Goal: Check status

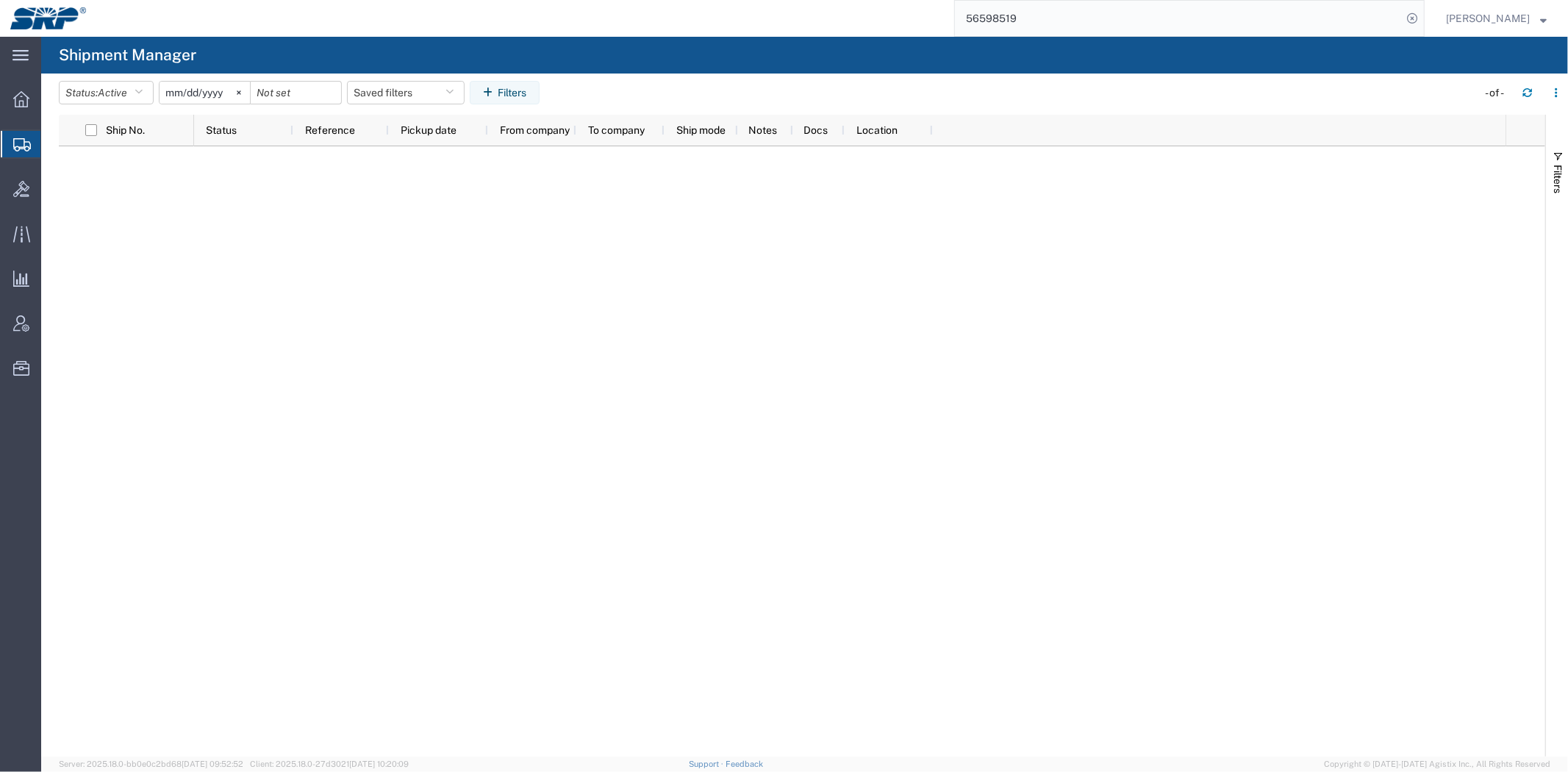
click at [1338, 15] on input "56598519" at bounding box center [1178, 18] width 447 height 35
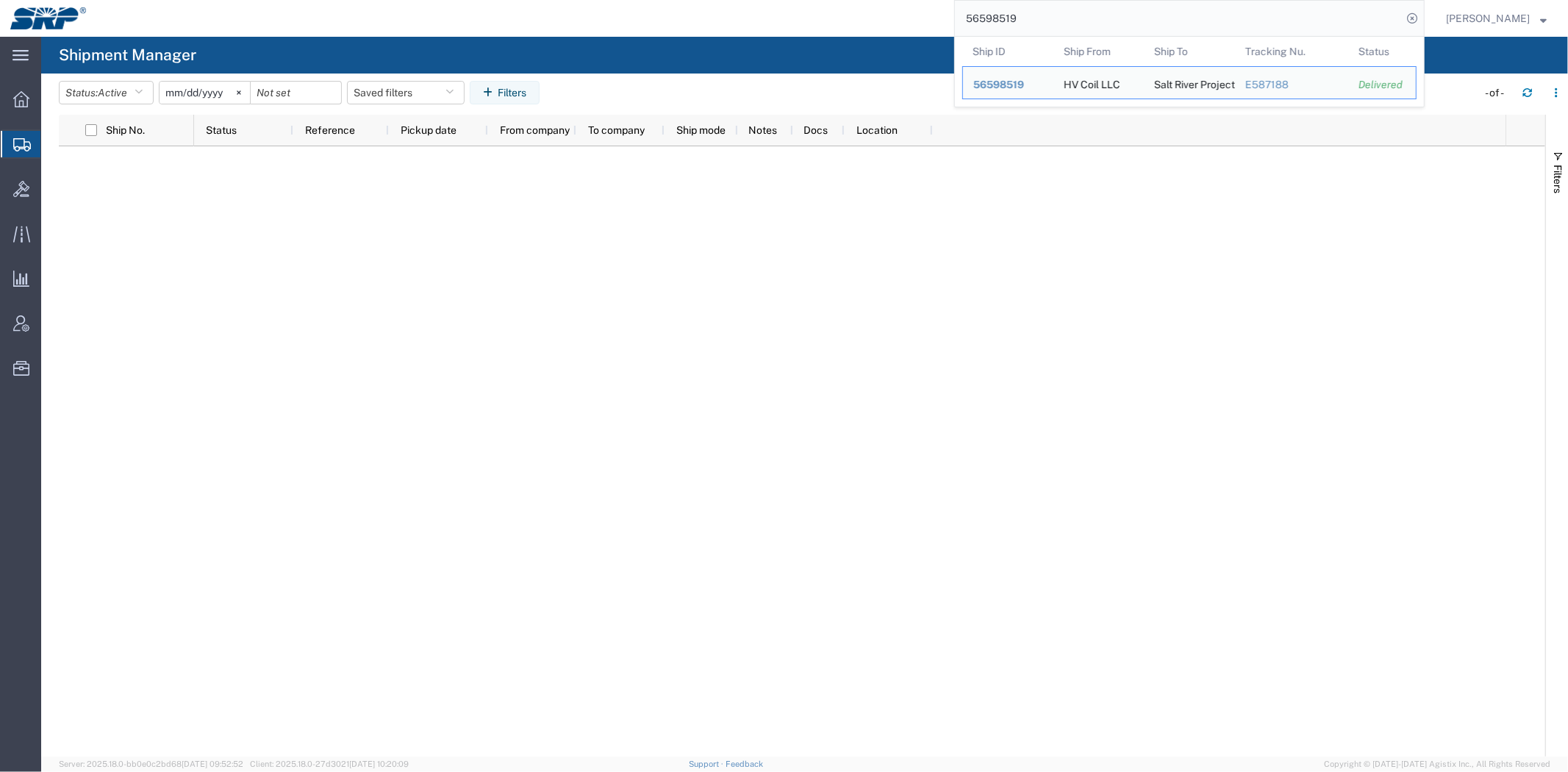
click at [1338, 15] on input "56598519" at bounding box center [1178, 18] width 447 height 35
paste input "27"
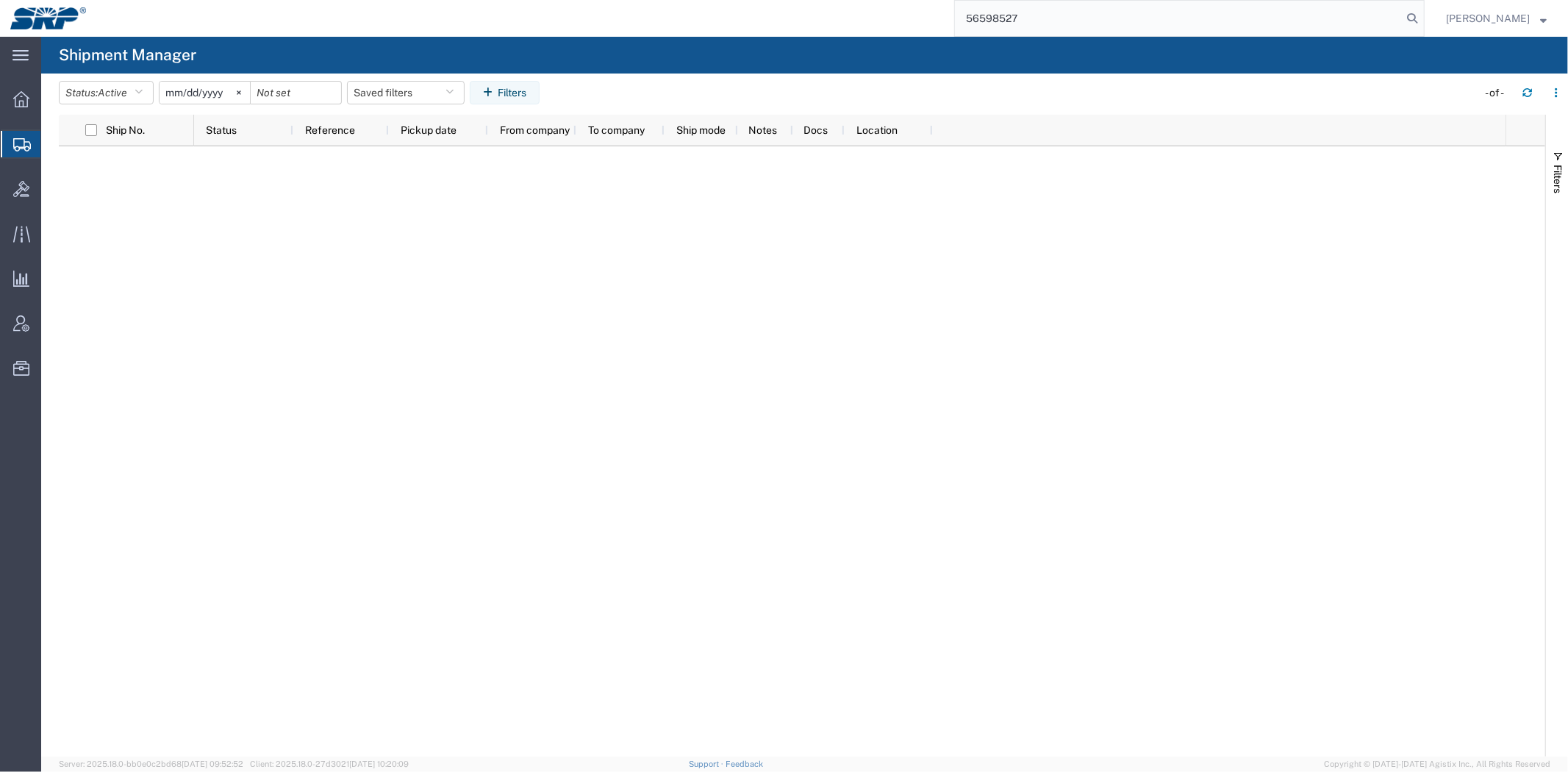
type input "56598527"
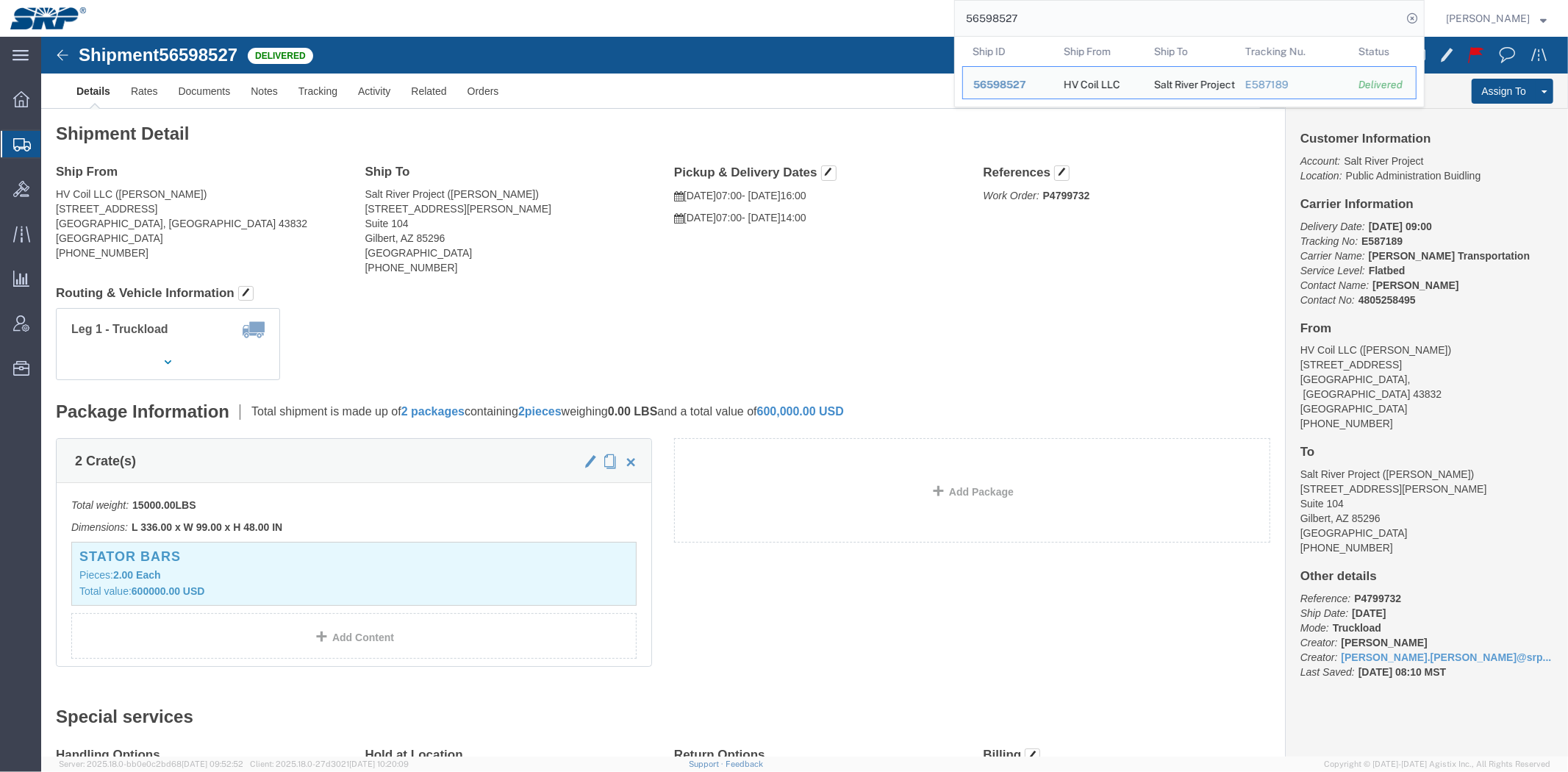
click b "P4799732"
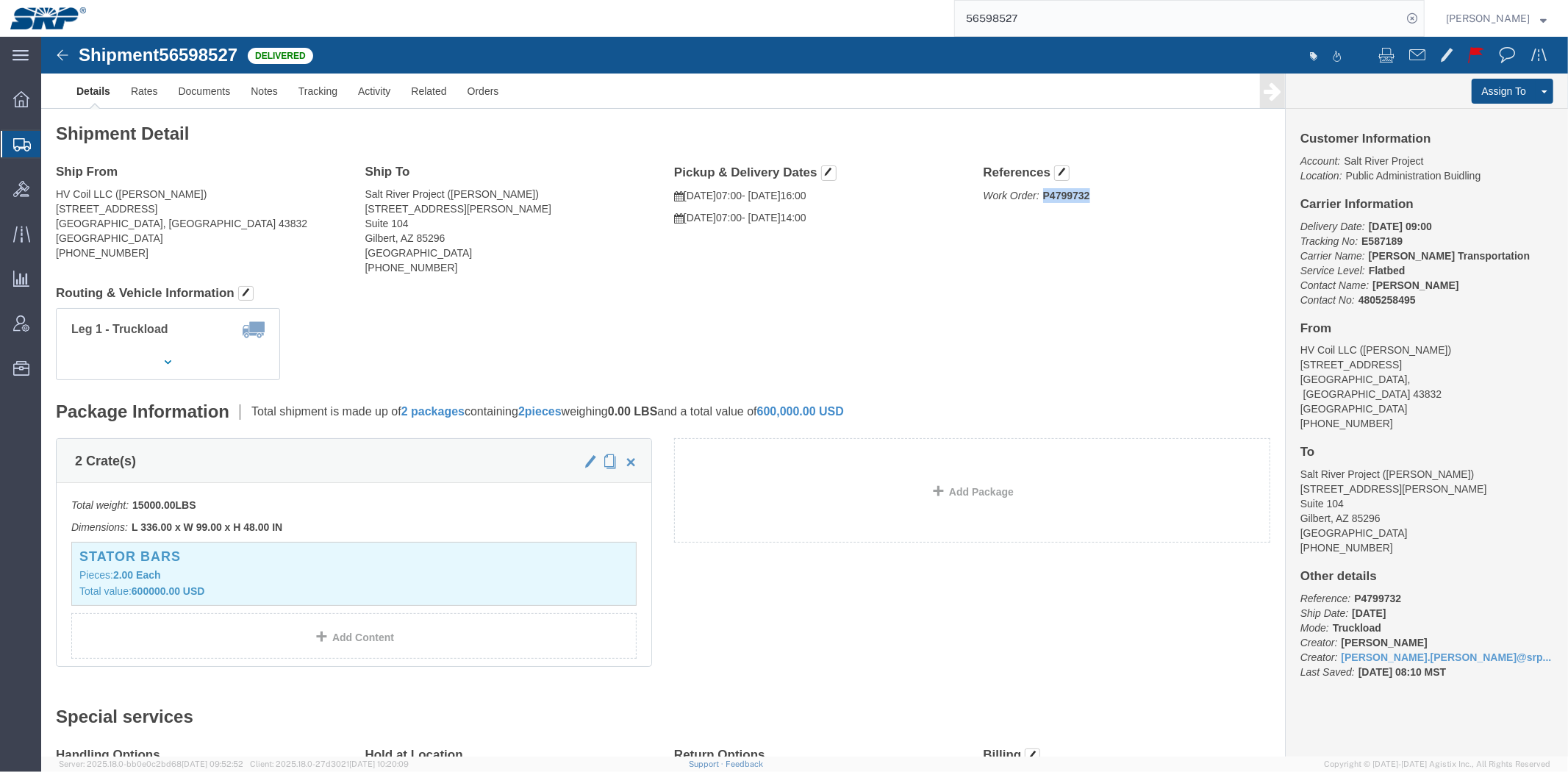
copy b "P4799732"
click at [0, 0] on span "Shipment Manager" at bounding box center [0, 0] width 0 height 0
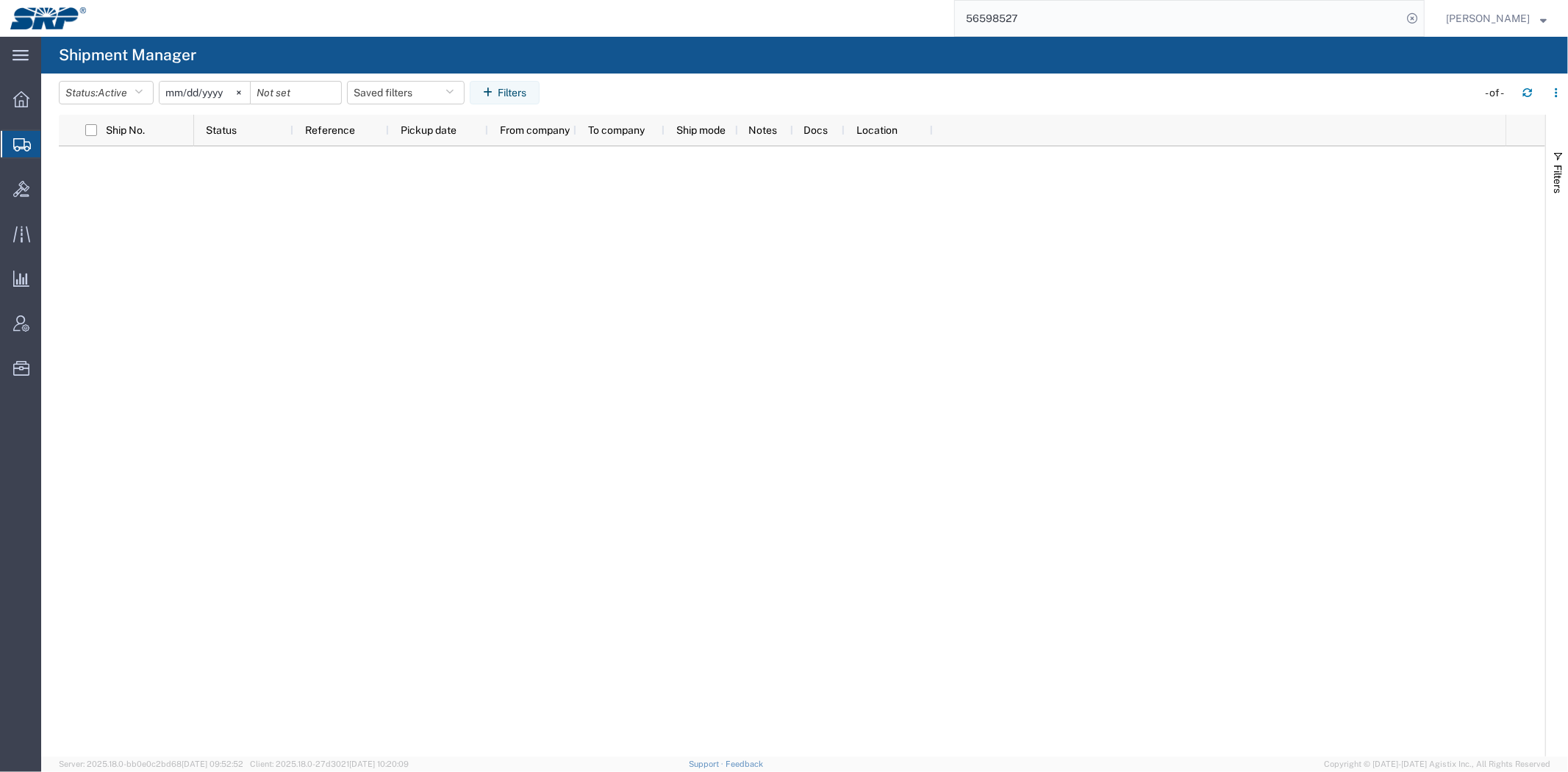
click at [888, 642] on div at bounding box center [849, 451] width 1312 height 610
